Goal: Find specific page/section: Find specific page/section

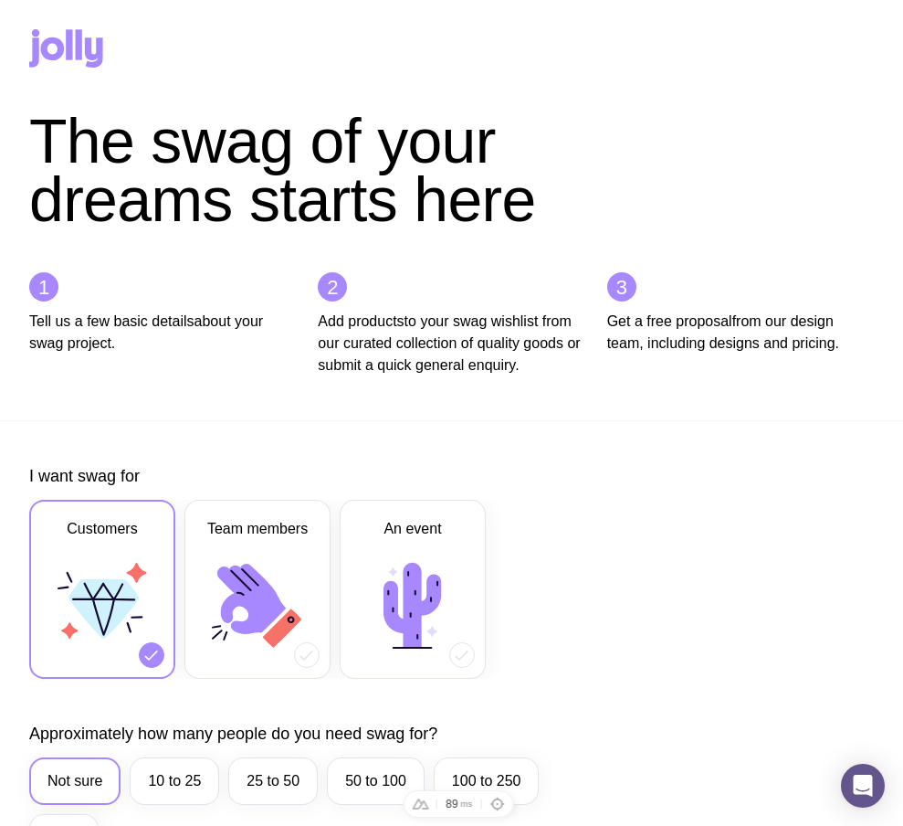
scroll to position [1010, 0]
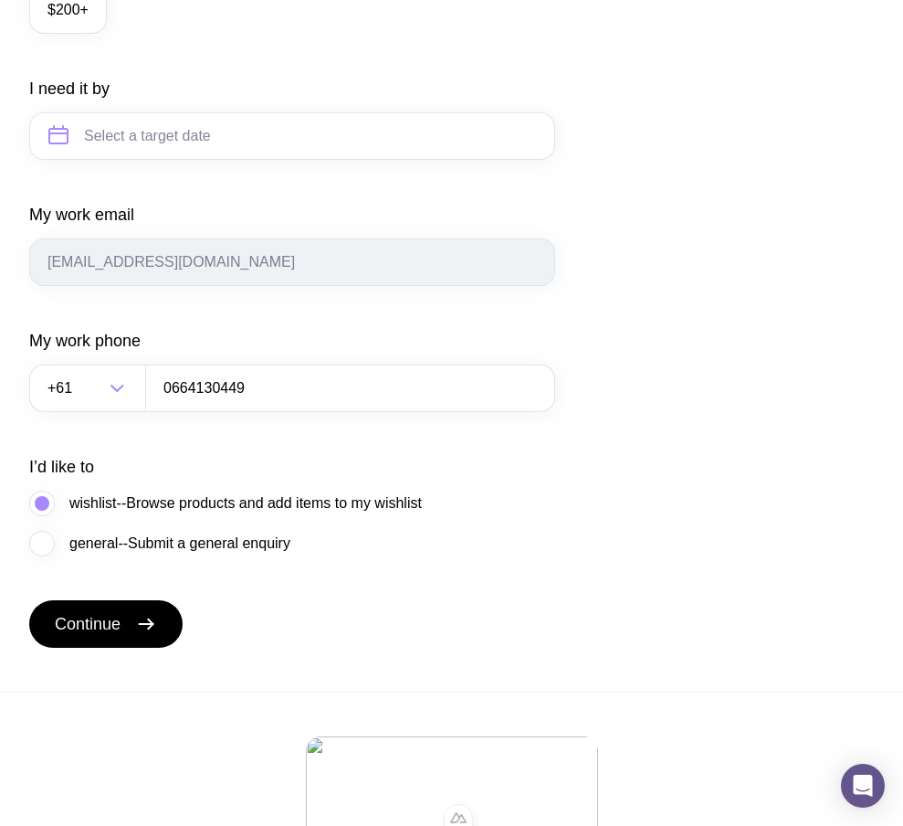
click at [57, 578] on form "I want swag for Customers Team members An event Approximately how many people d…" at bounding box center [292, 51] width 526 height 1193
click at [30, 556] on label "general--Submit a general enquiry" at bounding box center [159, 544] width 261 height 26
click at [0, 0] on input "general--Submit a general enquiry" at bounding box center [0, 0] width 0 height 0
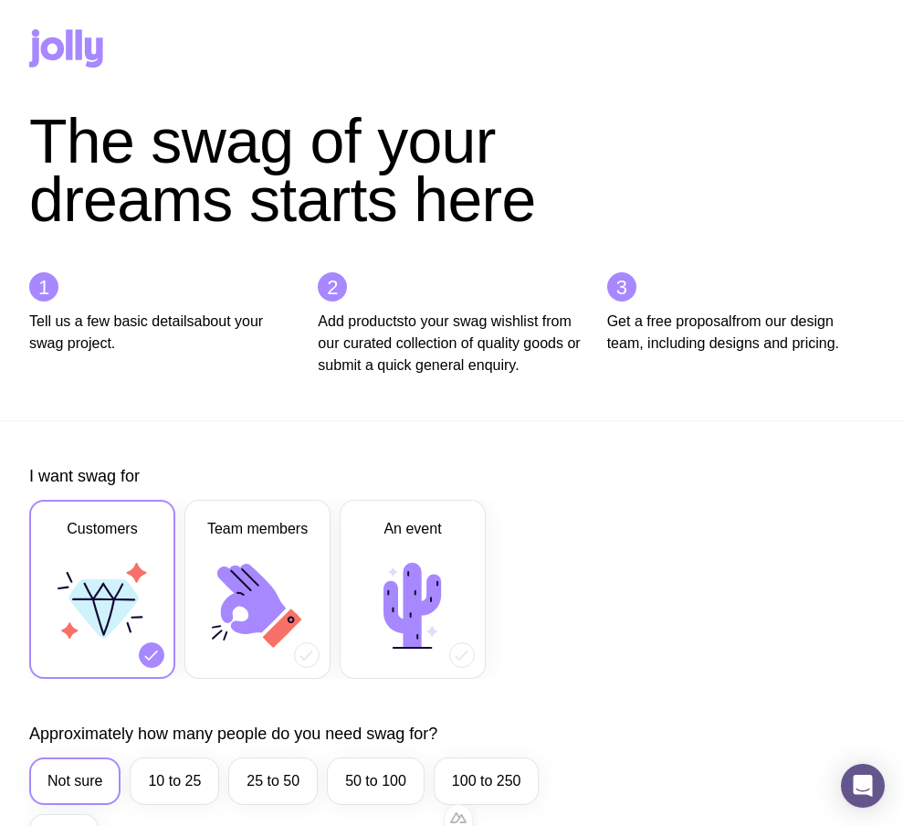
click at [46, 42] on icon at bounding box center [53, 48] width 24 height 23
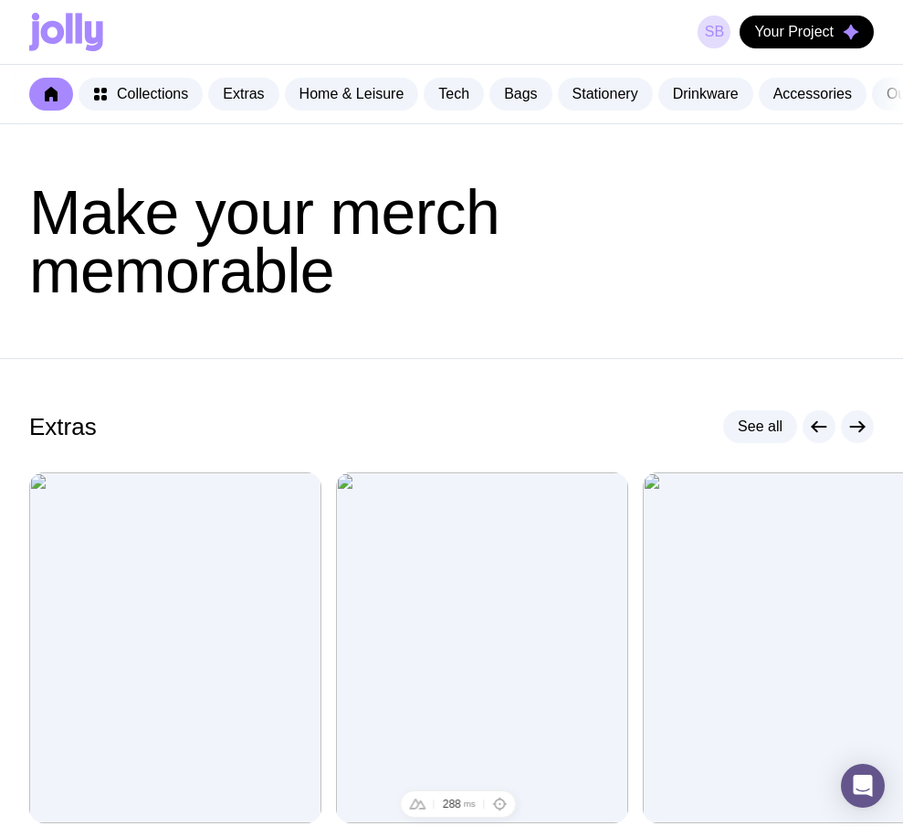
click at [727, 22] on div "SB Your Project" at bounding box center [786, 32] width 176 height 33
click at [706, 34] on link "SB" at bounding box center [714, 32] width 33 height 33
